Goal: Transaction & Acquisition: Purchase product/service

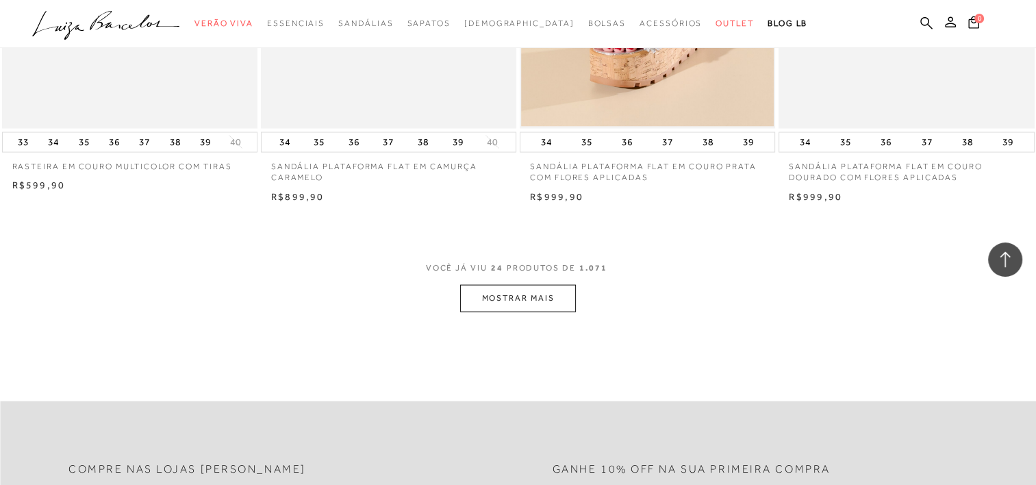
scroll to position [2725, 0]
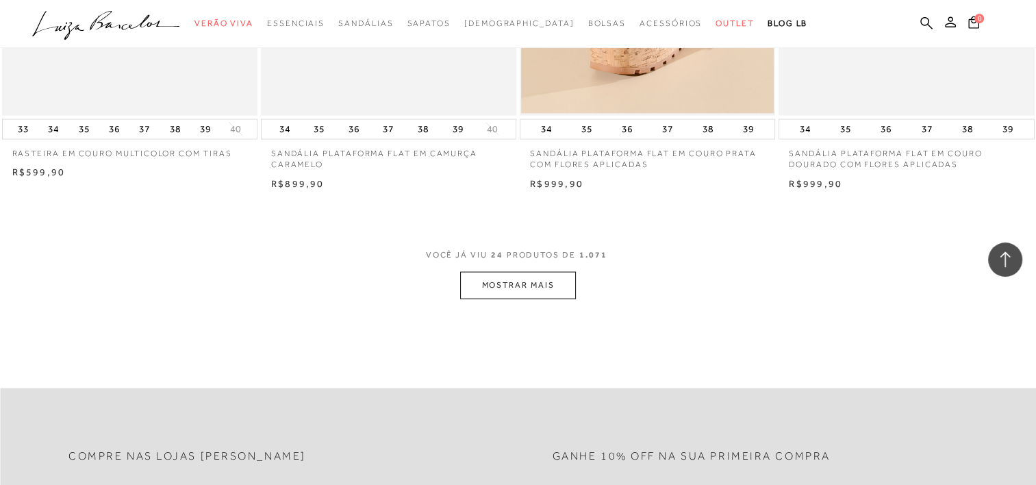
click at [531, 292] on button "MOSTRAR MAIS" at bounding box center [517, 285] width 115 height 27
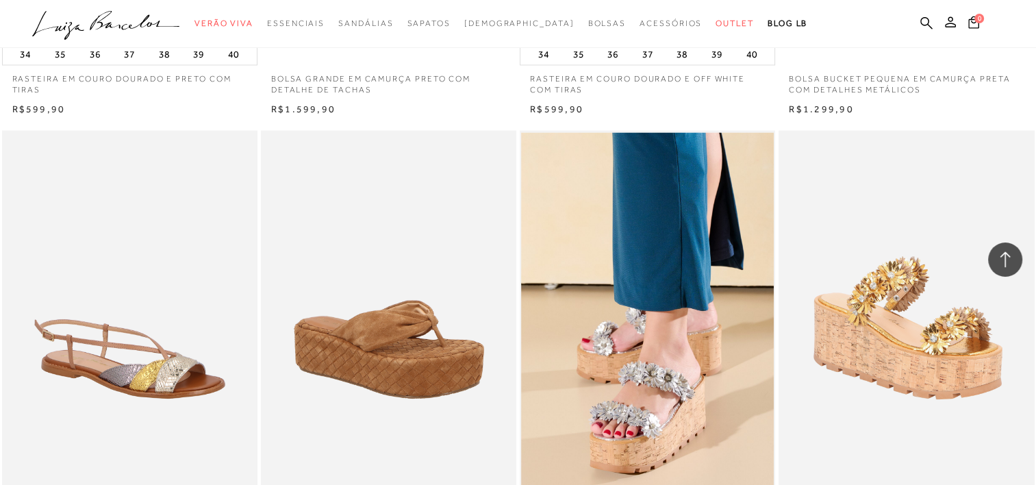
scroll to position [1016, 0]
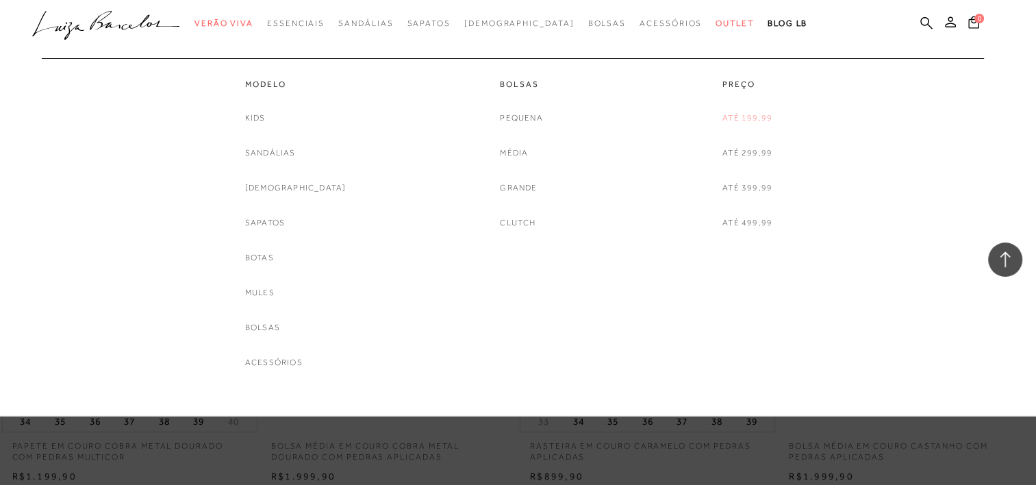
click at [757, 121] on link "Até 199,99" at bounding box center [747, 118] width 50 height 14
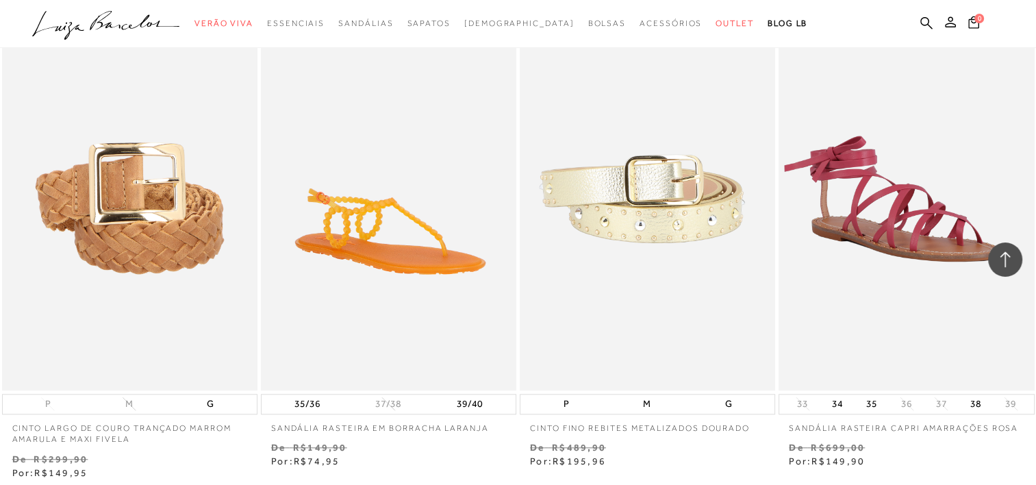
scroll to position [1090, 0]
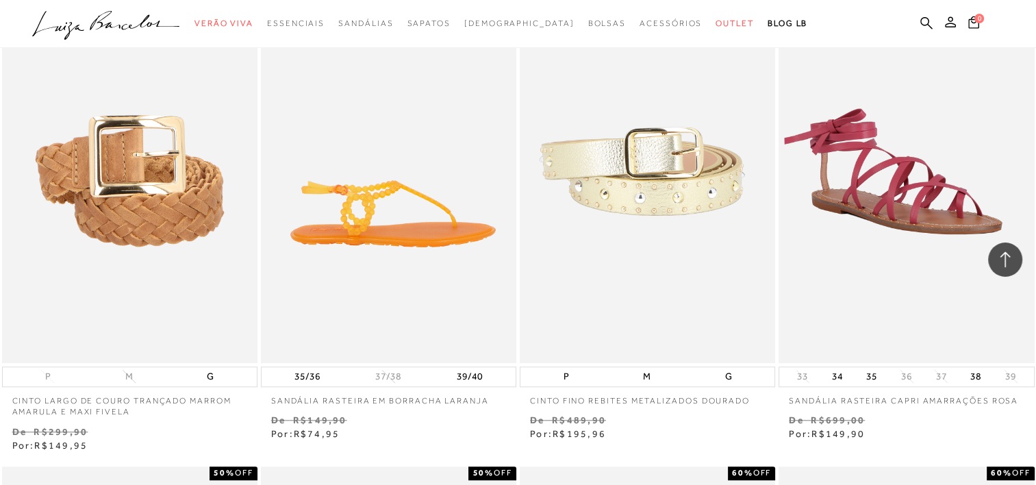
click at [413, 220] on img at bounding box center [389, 170] width 254 height 383
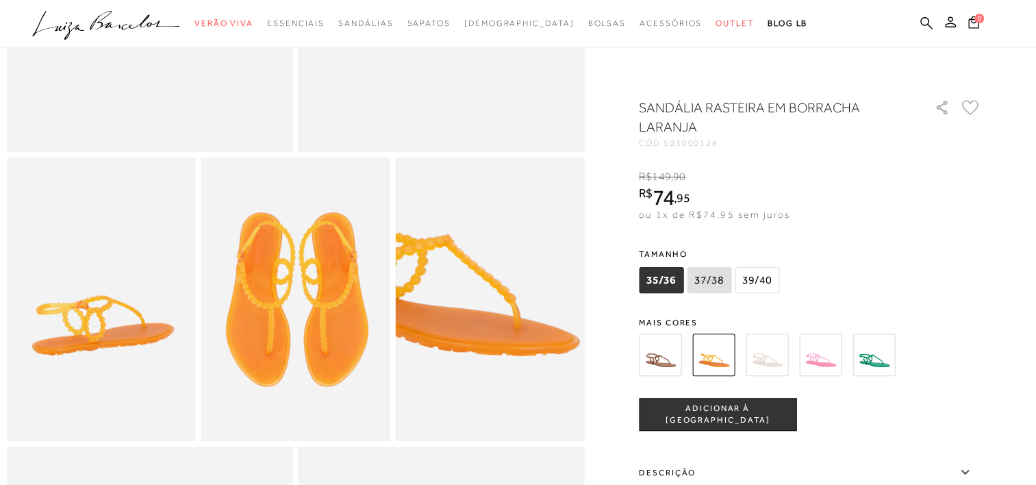
scroll to position [377, 0]
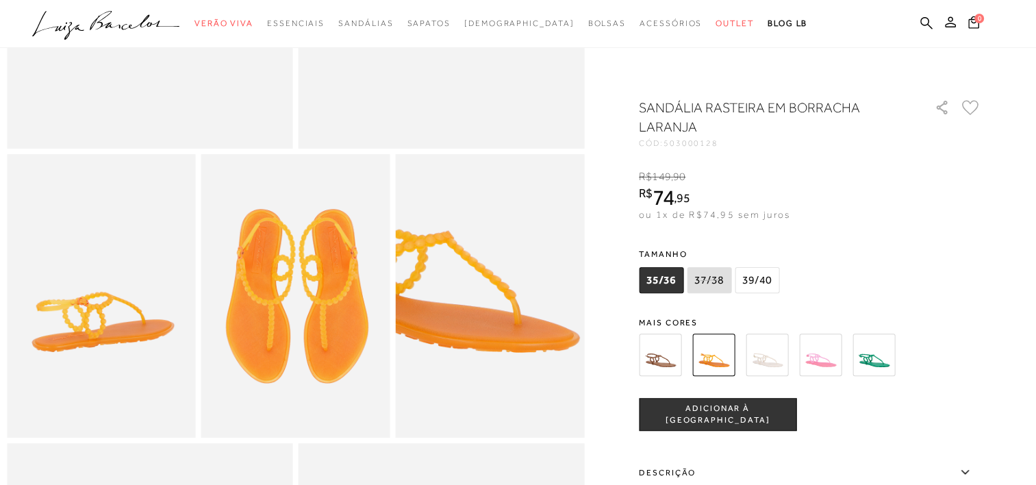
click at [819, 364] on img at bounding box center [820, 354] width 42 height 42
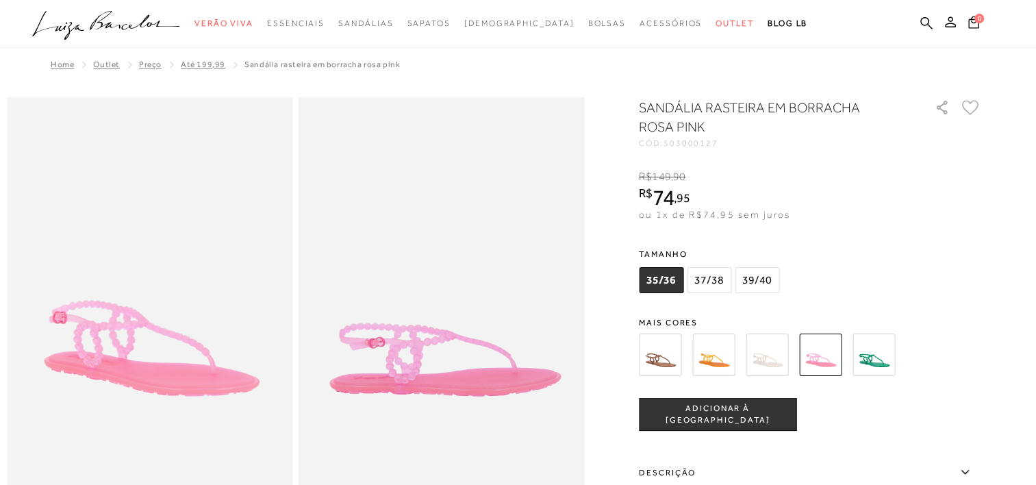
click at [879, 342] on img at bounding box center [873, 354] width 42 height 42
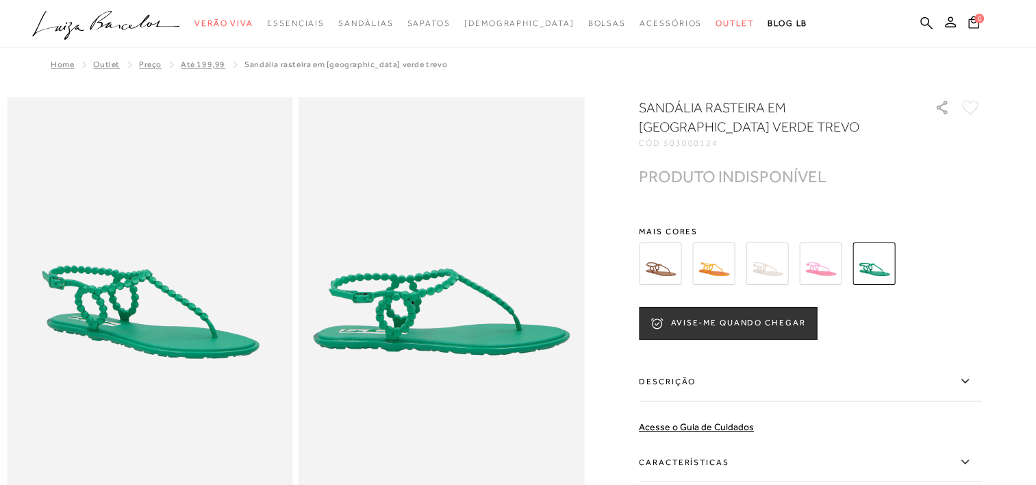
click at [657, 275] on img at bounding box center [660, 263] width 42 height 42
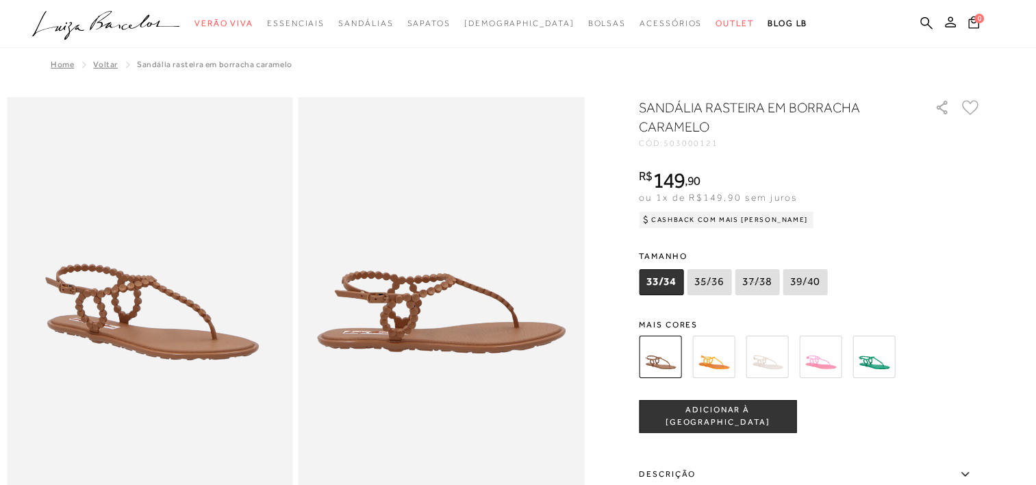
click at [723, 345] on img at bounding box center [713, 356] width 42 height 42
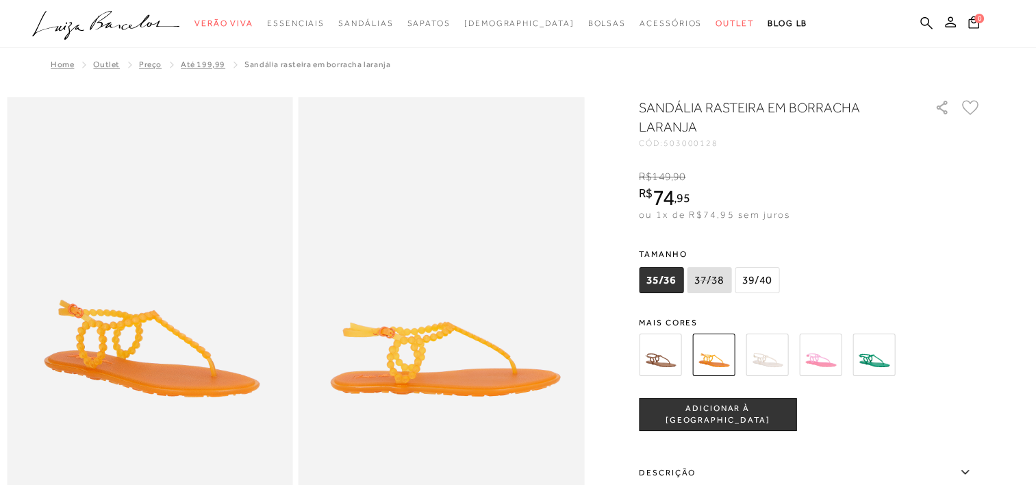
click at [754, 277] on span "39/40" at bounding box center [757, 280] width 44 height 26
click at [753, 407] on button "ADICIONAR À [GEOGRAPHIC_DATA]" at bounding box center [717, 414] width 157 height 33
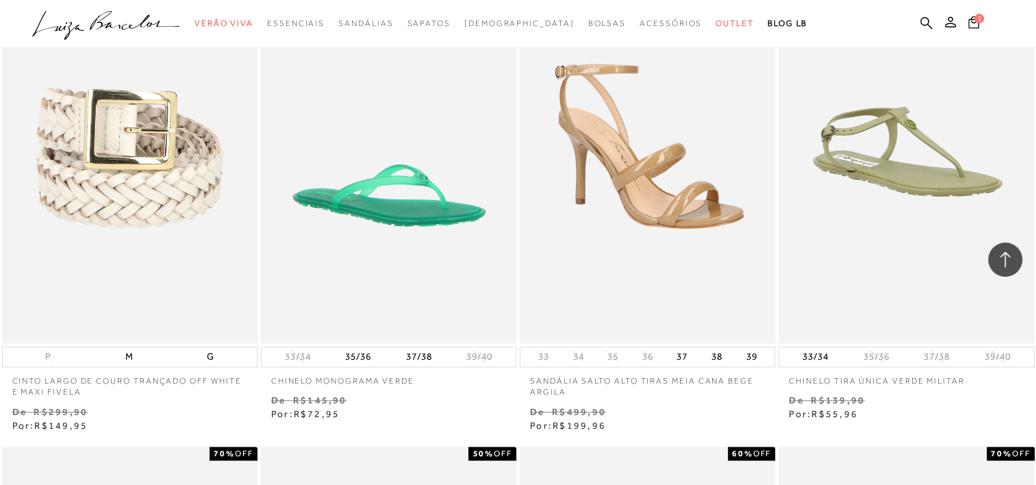
scroll to position [1619, 0]
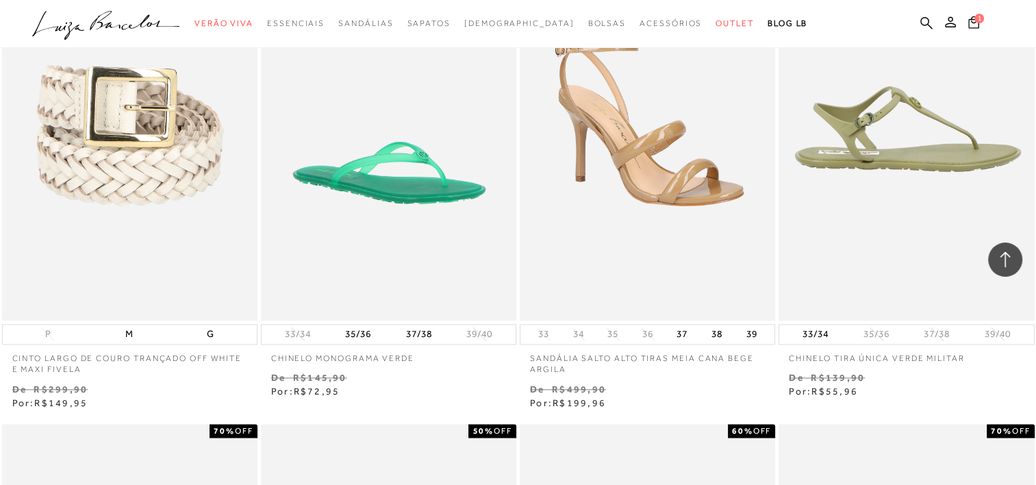
click at [895, 117] on img at bounding box center [907, 128] width 254 height 383
